Goal: Task Accomplishment & Management: Use online tool/utility

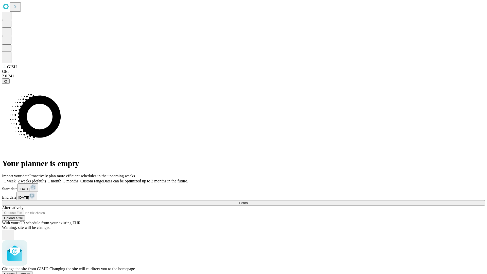
click at [31, 272] on span "Confirm" at bounding box center [25, 274] width 12 height 4
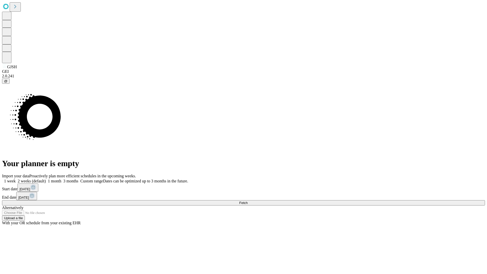
click at [16, 179] on label "1 week" at bounding box center [9, 181] width 14 height 4
click at [247, 201] on span "Fetch" at bounding box center [243, 203] width 8 height 4
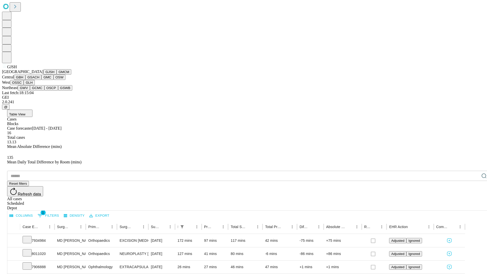
click at [57, 75] on button "GMCM" at bounding box center [64, 71] width 15 height 5
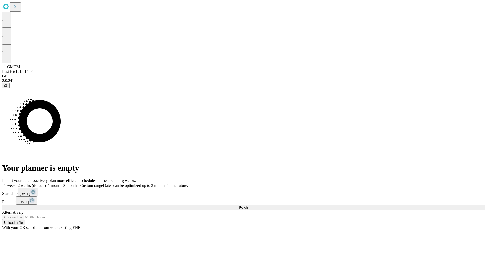
click at [247, 205] on span "Fetch" at bounding box center [243, 207] width 8 height 4
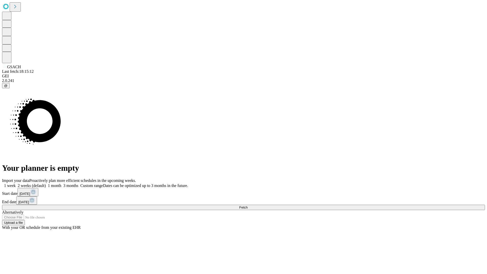
click at [247, 205] on span "Fetch" at bounding box center [243, 207] width 8 height 4
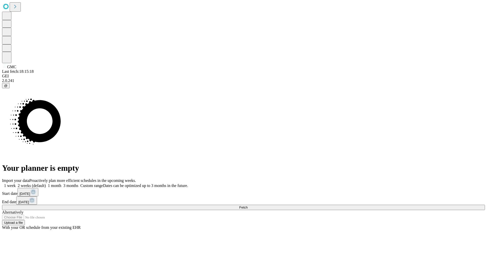
click at [16, 183] on label "1 week" at bounding box center [9, 185] width 14 height 4
click at [247, 205] on span "Fetch" at bounding box center [243, 207] width 8 height 4
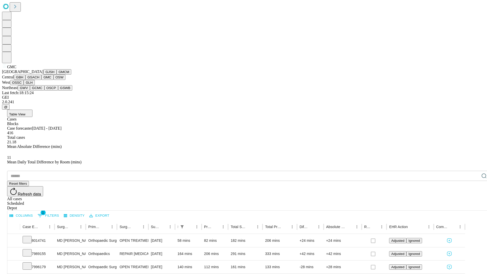
click at [53, 80] on button "OSW" at bounding box center [59, 77] width 12 height 5
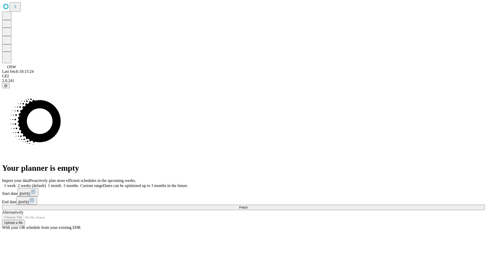
click at [247, 205] on span "Fetch" at bounding box center [243, 207] width 8 height 4
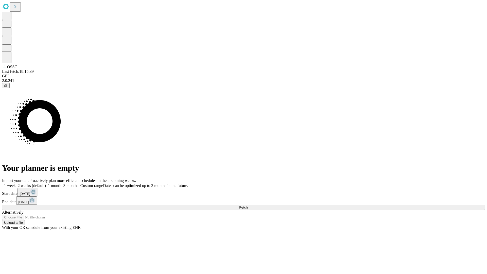
click at [16, 183] on label "1 week" at bounding box center [9, 185] width 14 height 4
click at [247, 205] on span "Fetch" at bounding box center [243, 207] width 8 height 4
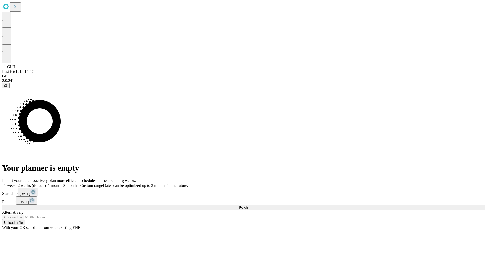
click at [16, 183] on label "1 week" at bounding box center [9, 185] width 14 height 4
click at [247, 205] on span "Fetch" at bounding box center [243, 207] width 8 height 4
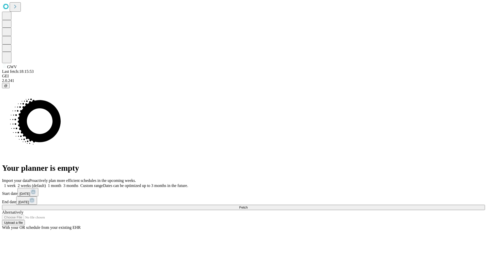
click at [16, 183] on label "1 week" at bounding box center [9, 185] width 14 height 4
click at [247, 205] on span "Fetch" at bounding box center [243, 207] width 8 height 4
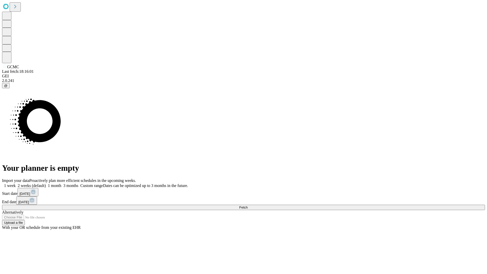
click at [16, 183] on label "1 week" at bounding box center [9, 185] width 14 height 4
click at [247, 205] on span "Fetch" at bounding box center [243, 207] width 8 height 4
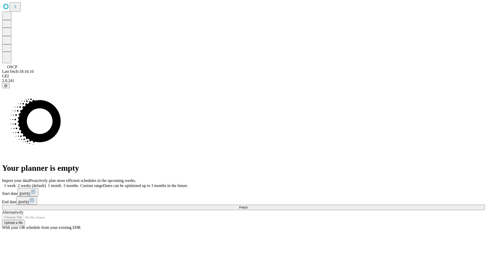
click at [16, 183] on label "1 week" at bounding box center [9, 185] width 14 height 4
click at [247, 205] on span "Fetch" at bounding box center [243, 207] width 8 height 4
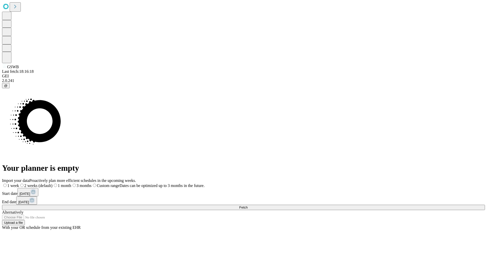
click at [19, 183] on label "1 week" at bounding box center [10, 185] width 17 height 4
click at [247, 205] on span "Fetch" at bounding box center [243, 207] width 8 height 4
